Goal: Check status: Check status

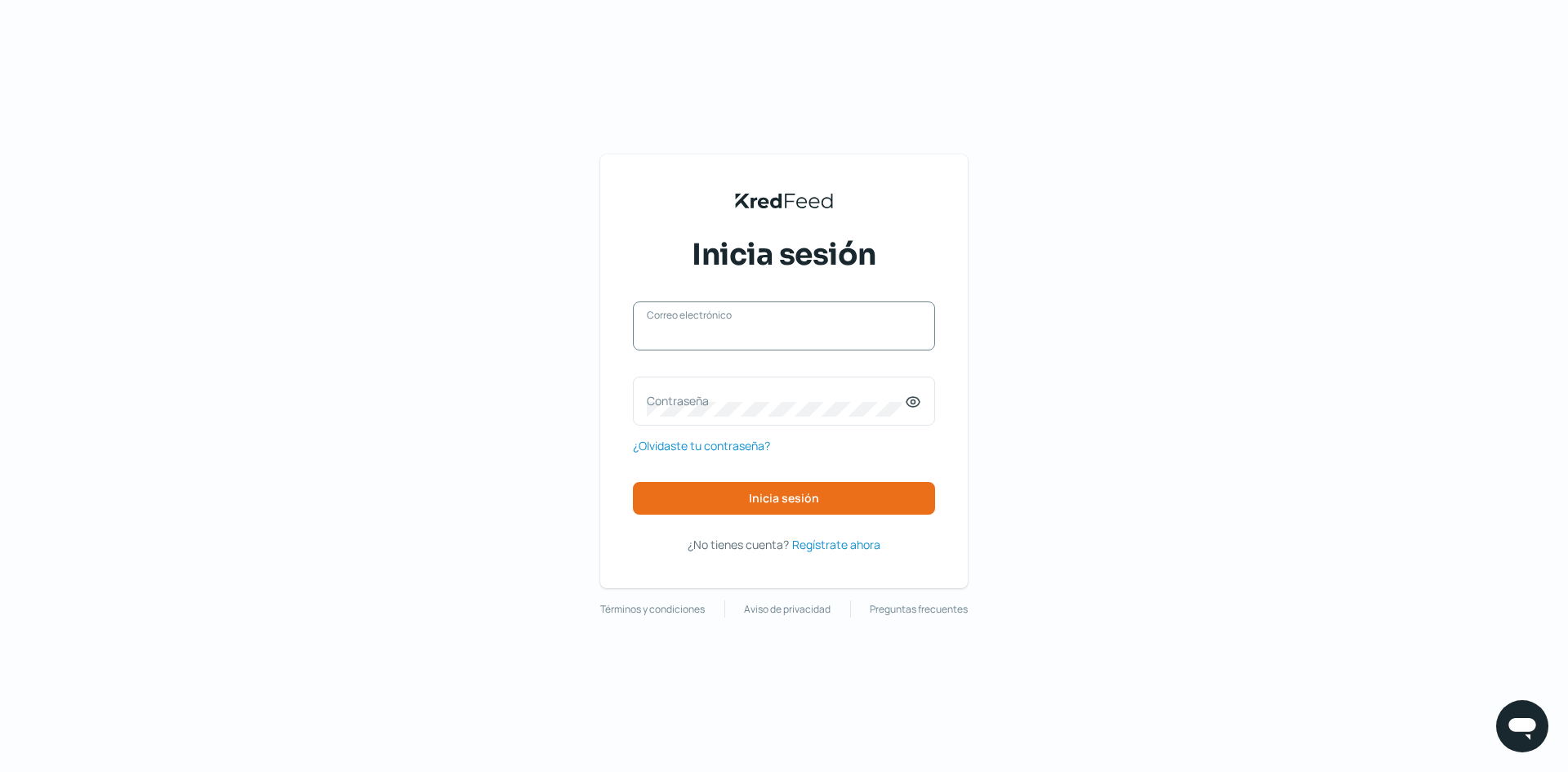
drag, startPoint x: 0, startPoint y: 0, endPoint x: 738, endPoint y: 334, distance: 810.1
click at [739, 334] on input "Correo electrónico" at bounding box center [784, 333] width 275 height 14
type input "[EMAIL_ADDRESS][DOMAIN_NAME]"
click at [743, 400] on label "Contraseña" at bounding box center [776, 401] width 258 height 15
click at [917, 408] on icon at bounding box center [913, 402] width 16 height 16
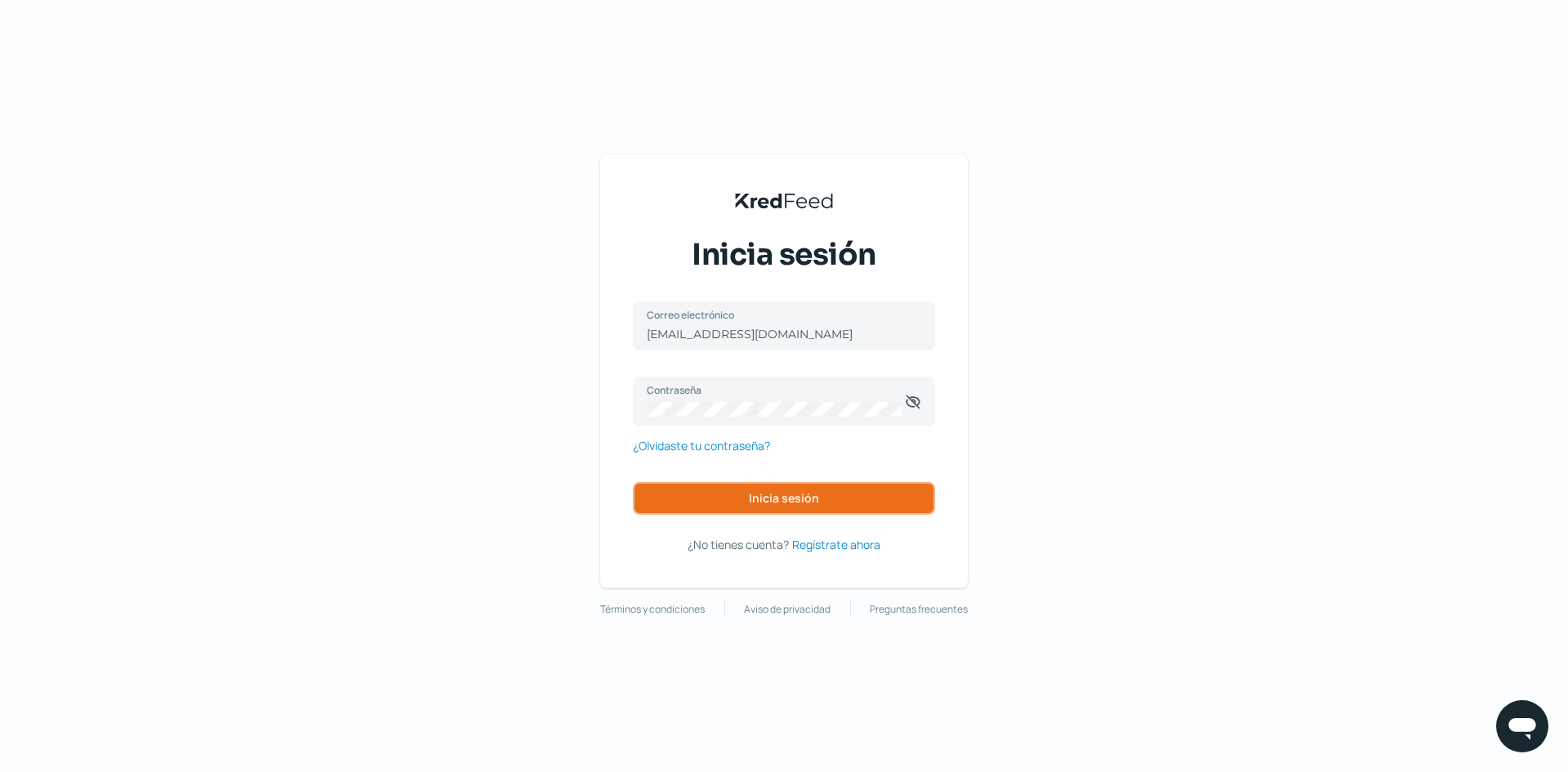
click at [868, 487] on button "Inicia sesión" at bounding box center [784, 498] width 303 height 33
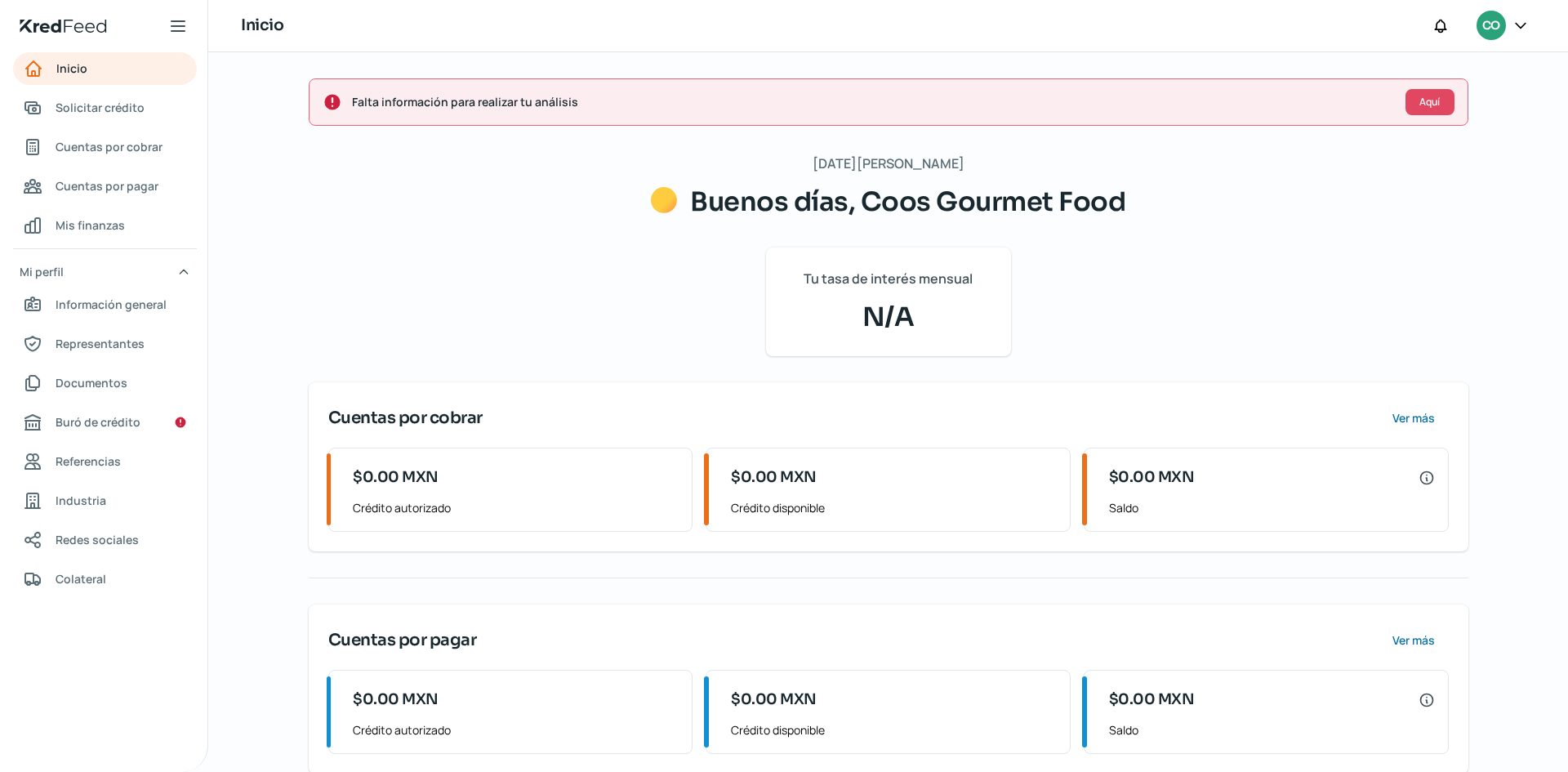
click at [716, 98] on span "Falta información para realizar tu análisis" at bounding box center [872, 101] width 1041 height 20
click at [558, 108] on span "Falta información para realizar tu análisis" at bounding box center [872, 101] width 1041 height 20
click at [900, 108] on span "Falta información para realizar tu análisis" at bounding box center [872, 101] width 1041 height 20
click at [1125, 98] on span "Falta información para realizar tu análisis" at bounding box center [872, 101] width 1041 height 20
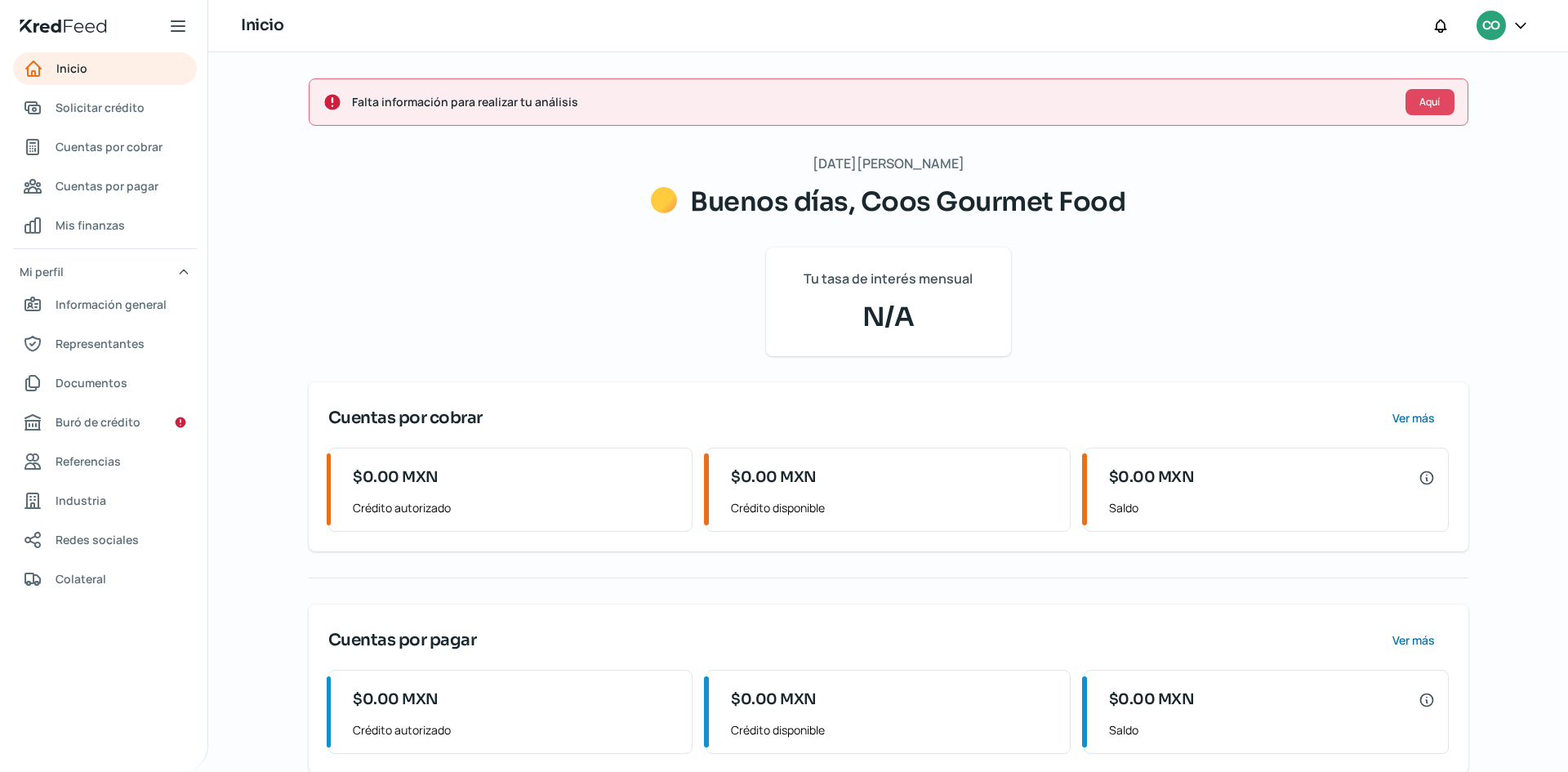
click at [325, 105] on icon at bounding box center [332, 101] width 15 height 15
click at [139, 72] on link "Inicio" at bounding box center [105, 68] width 184 height 33
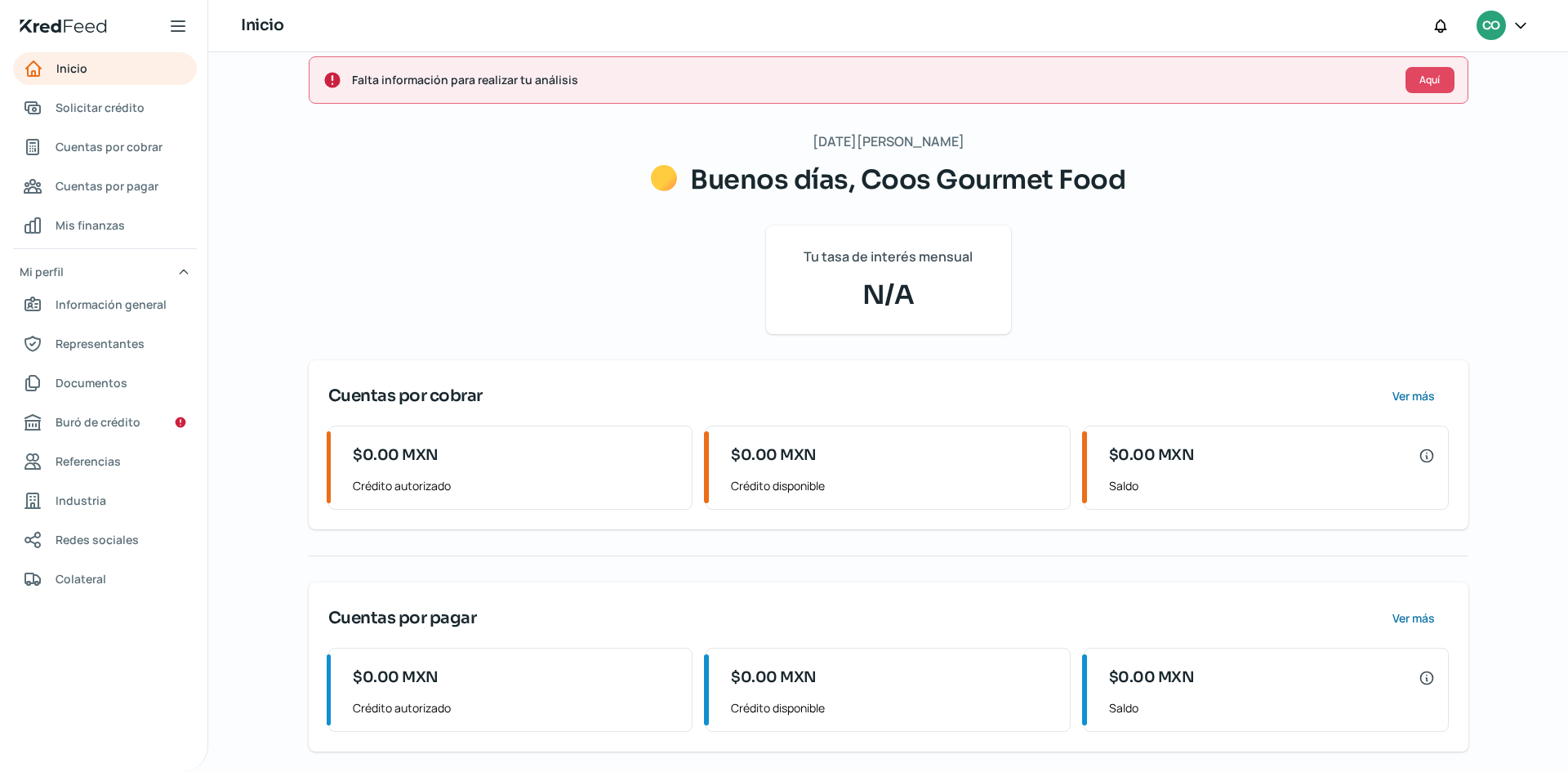
scroll to position [28, 0]
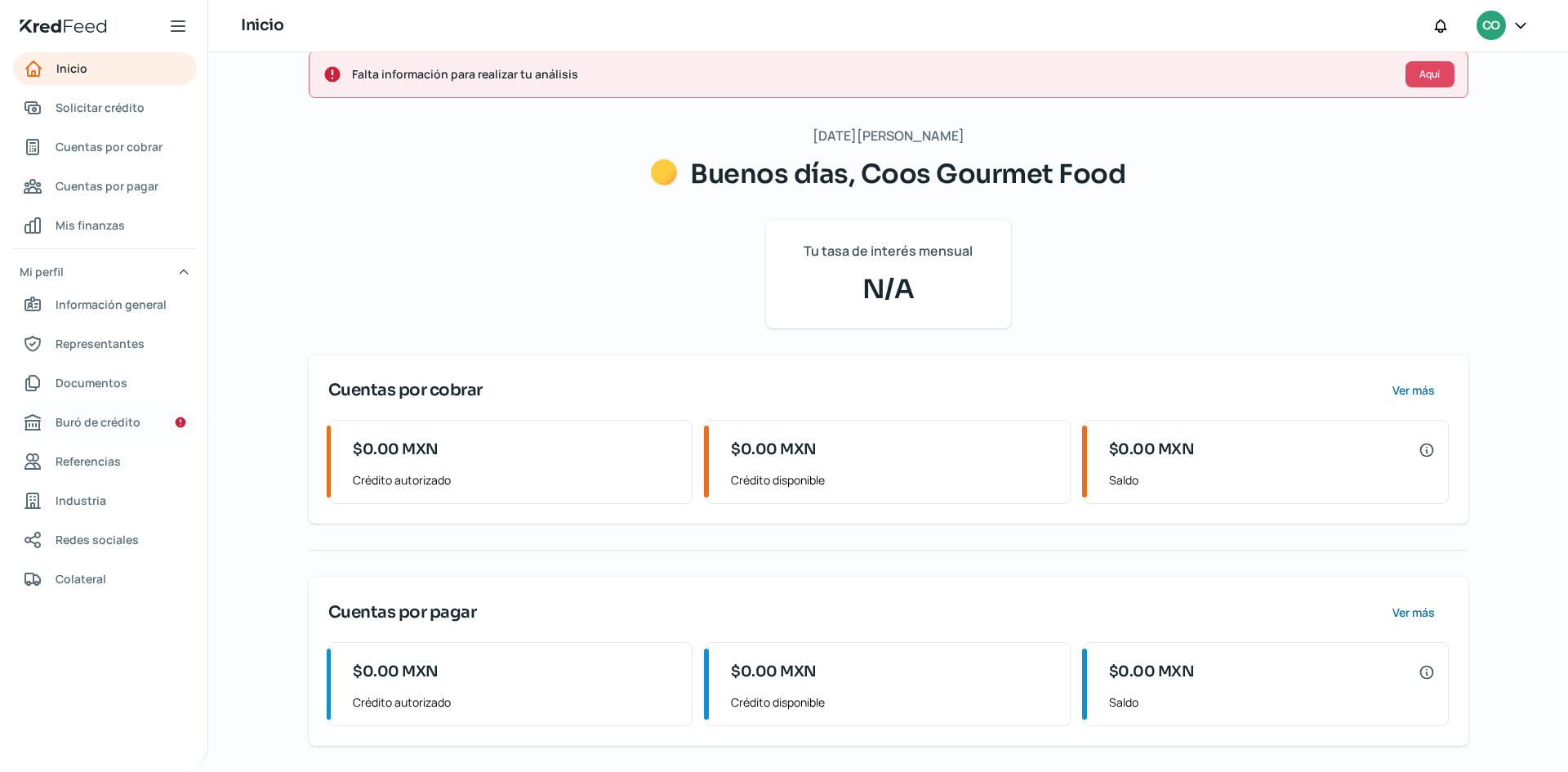
click at [113, 424] on span "Buró de crédito" at bounding box center [98, 421] width 85 height 20
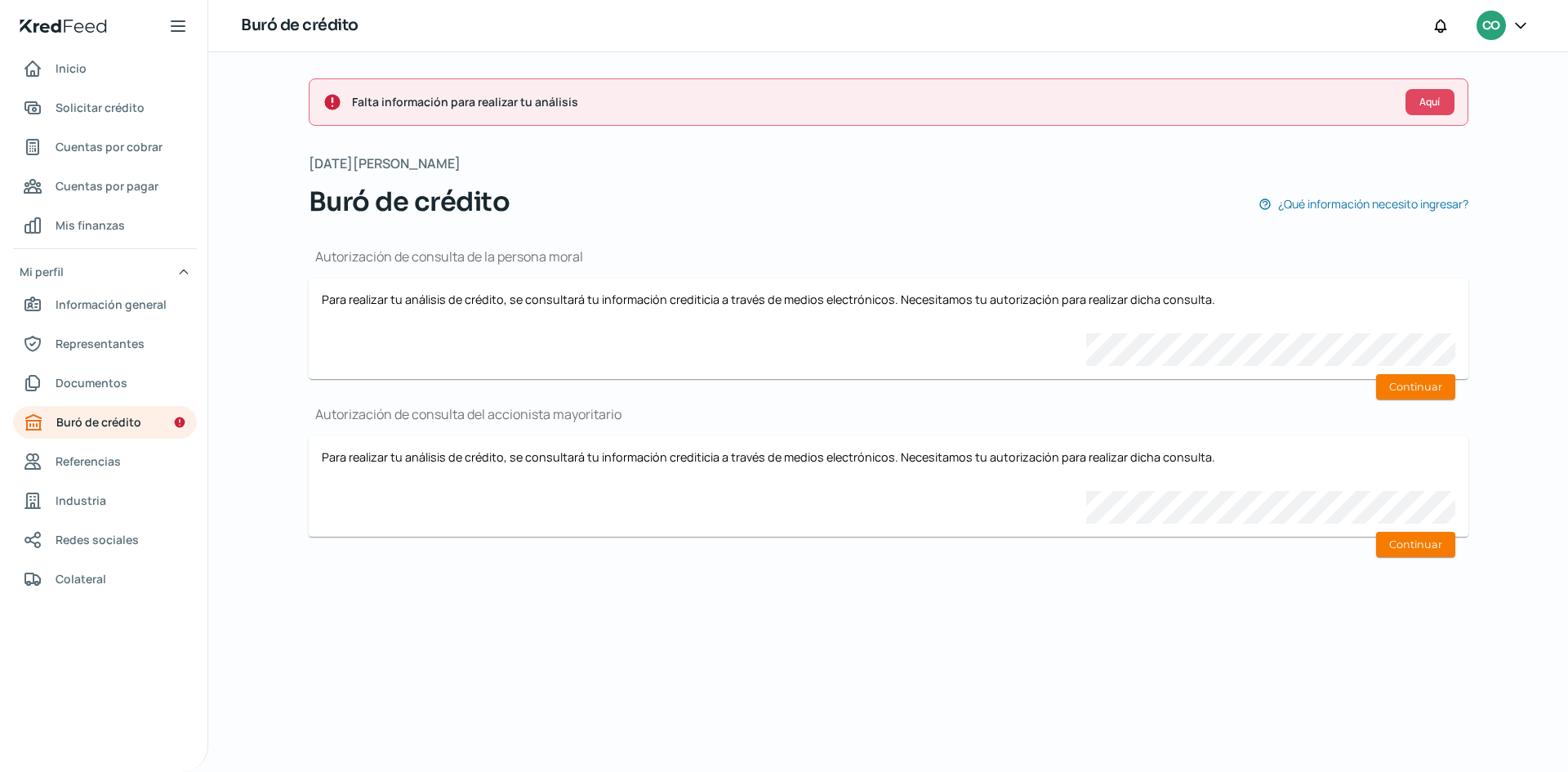
click at [1311, 426] on div "Autorización de consulta del accionista mayoritario Para realizar tu análisis d…" at bounding box center [889, 470] width 1160 height 131
click at [823, 19] on div "Buró de crédito CO" at bounding box center [888, 26] width 1360 height 52
click at [173, 34] on icon at bounding box center [178, 26] width 19 height 19
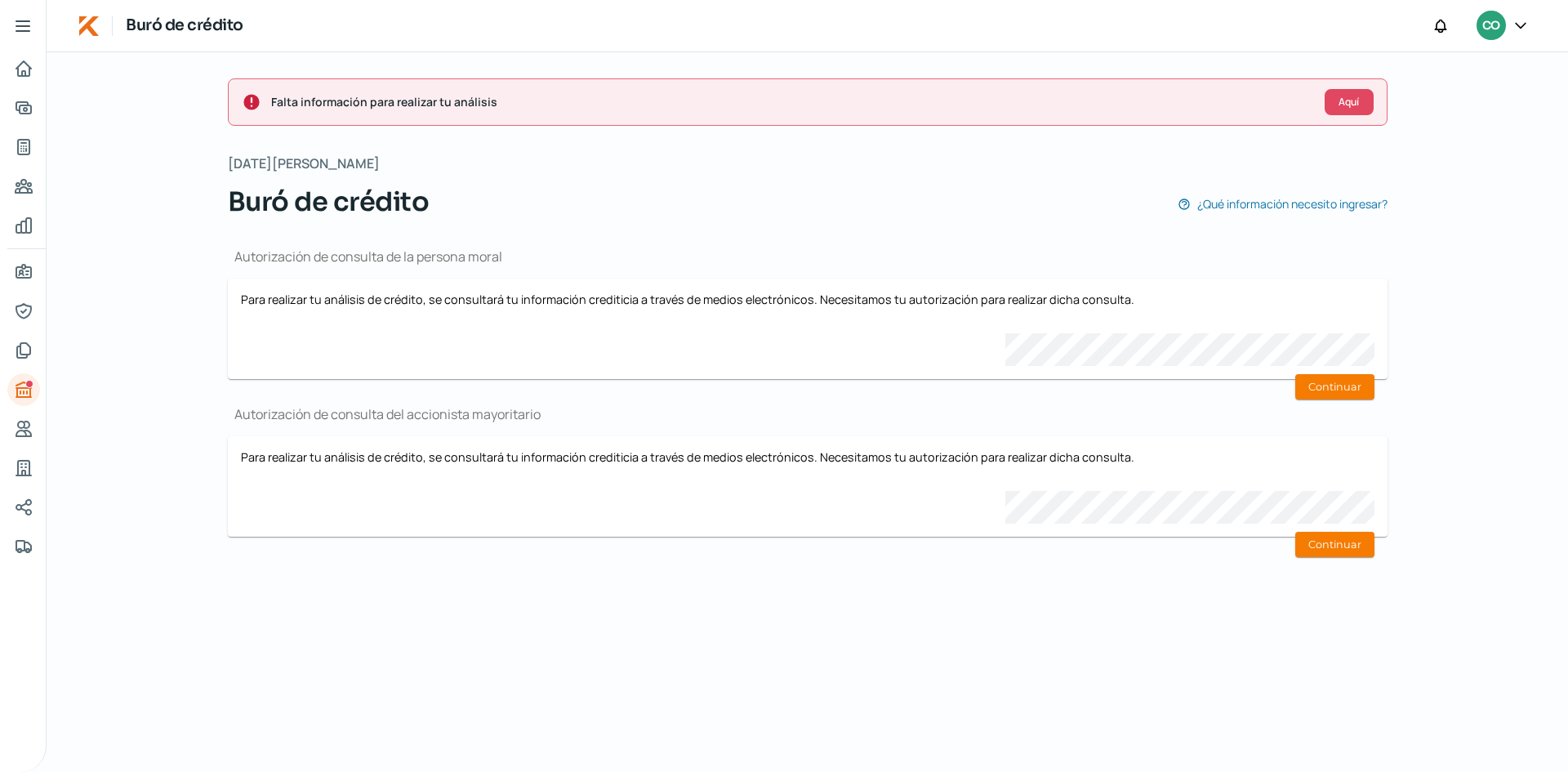
click at [1520, 24] on icon at bounding box center [1521, 25] width 16 height 16
click at [1406, 217] on span "Cerrar sesión" at bounding box center [1379, 220] width 73 height 20
